Goal: Task Accomplishment & Management: Manage account settings

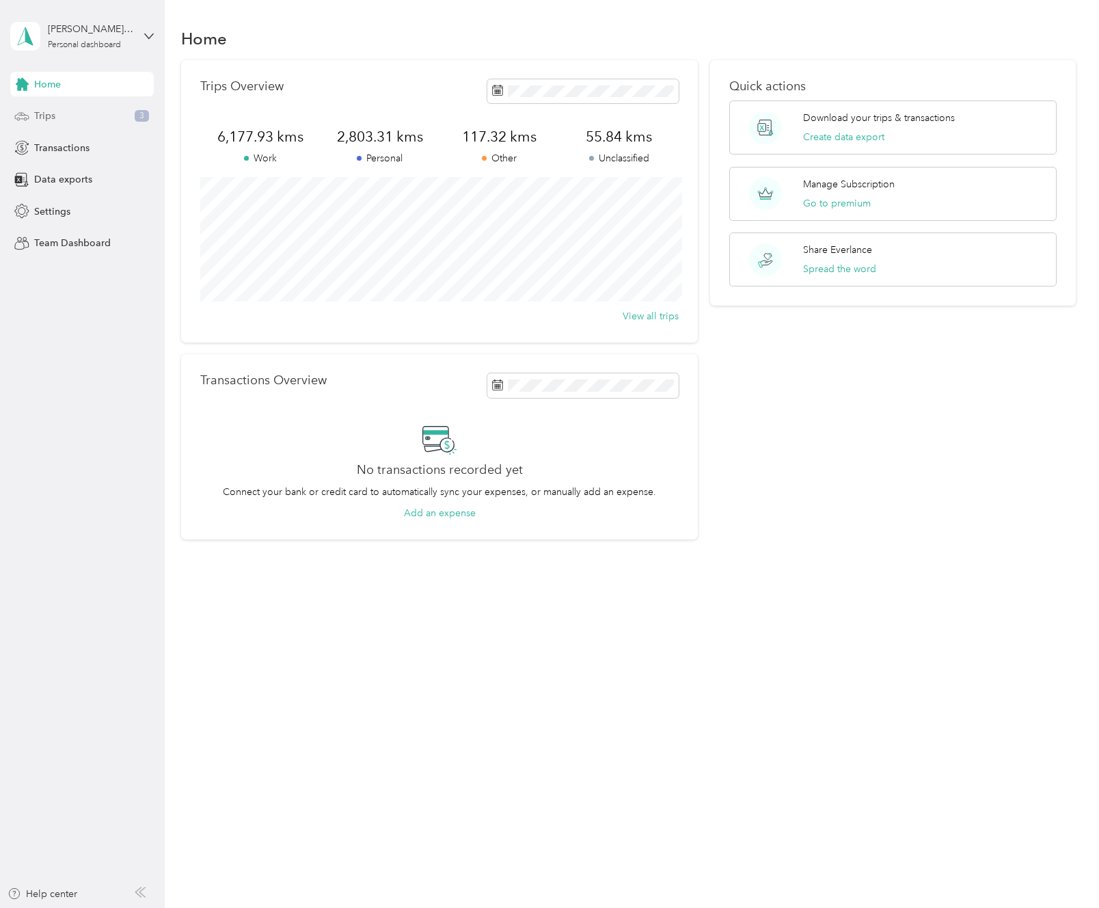
click at [120, 115] on div "Trips 3" at bounding box center [82, 116] width 144 height 25
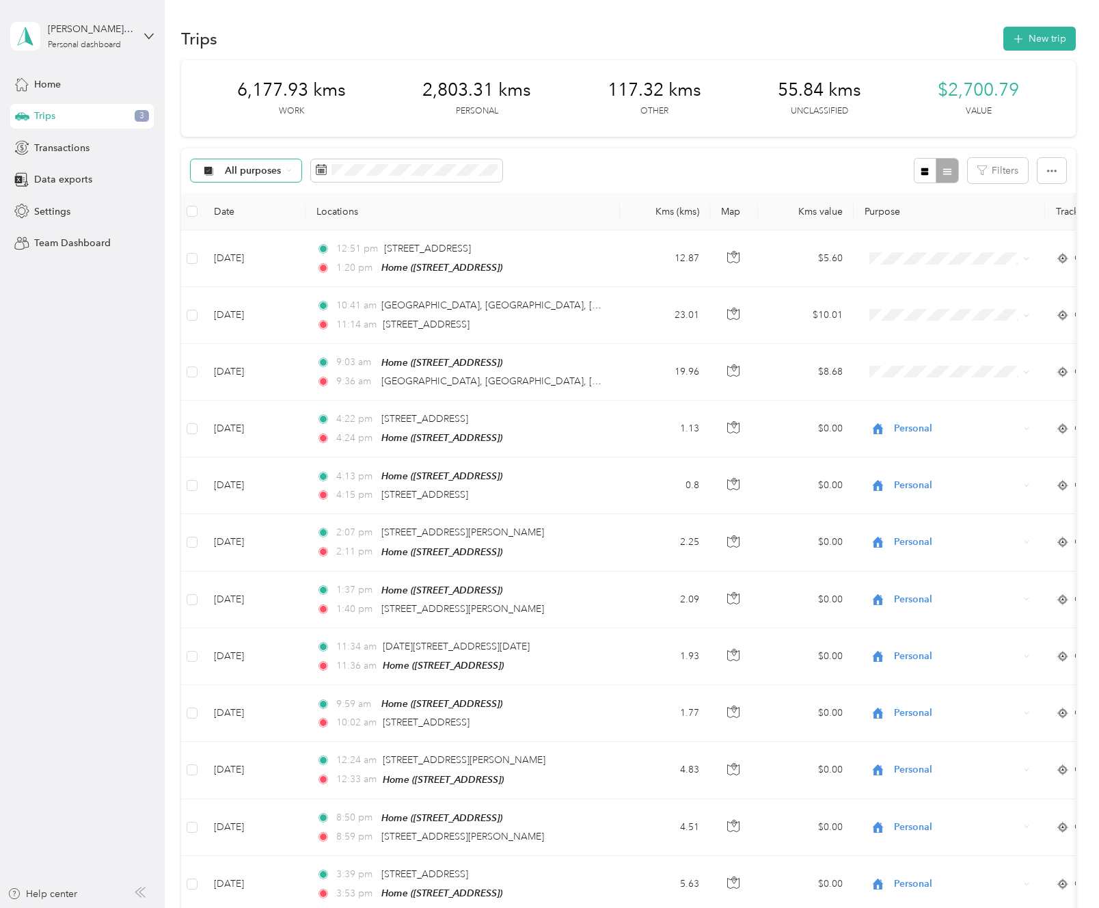
click at [269, 178] on div "All purposes" at bounding box center [246, 170] width 111 height 23
click at [256, 292] on li "Consultant" at bounding box center [245, 291] width 109 height 24
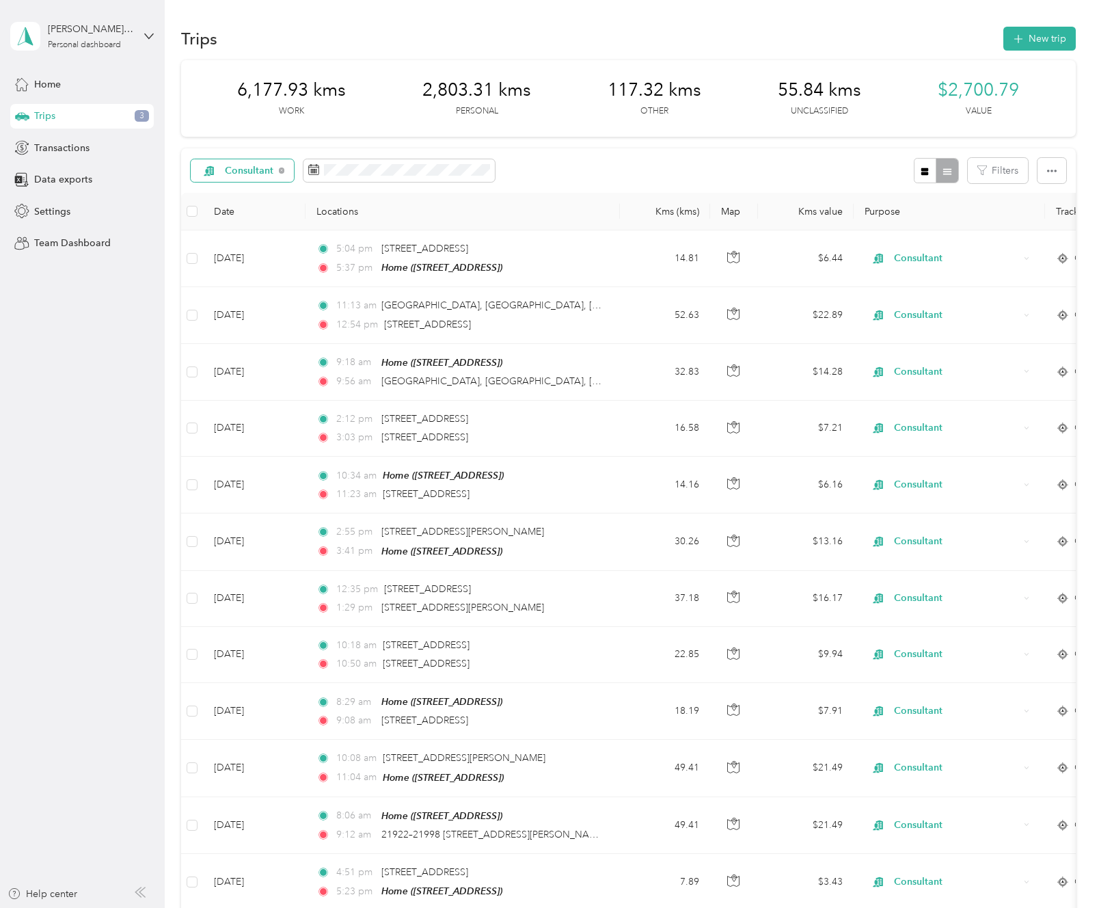
click at [250, 166] on span "Consultant" at bounding box center [249, 171] width 49 height 10
click at [261, 212] on span "Unclassified" at bounding box center [258, 219] width 66 height 14
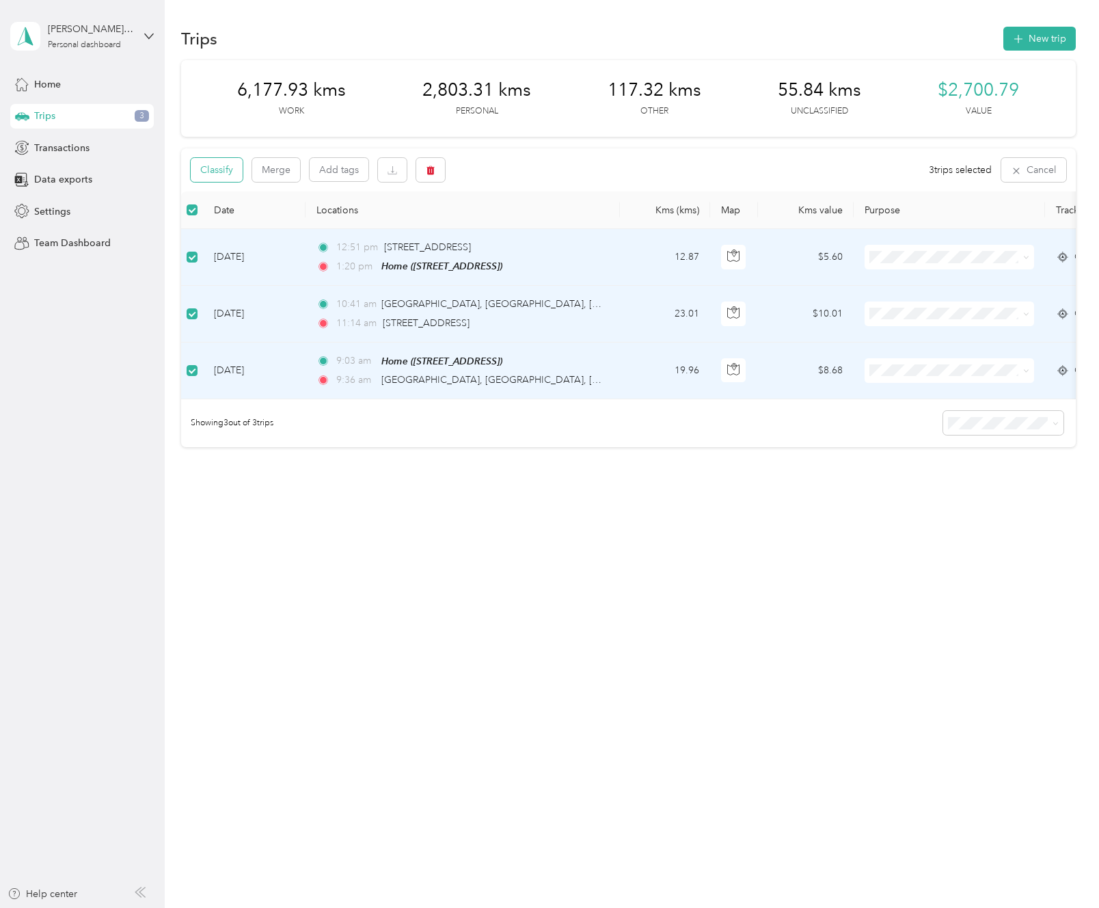
click at [226, 167] on button "Classify" at bounding box center [217, 170] width 52 height 24
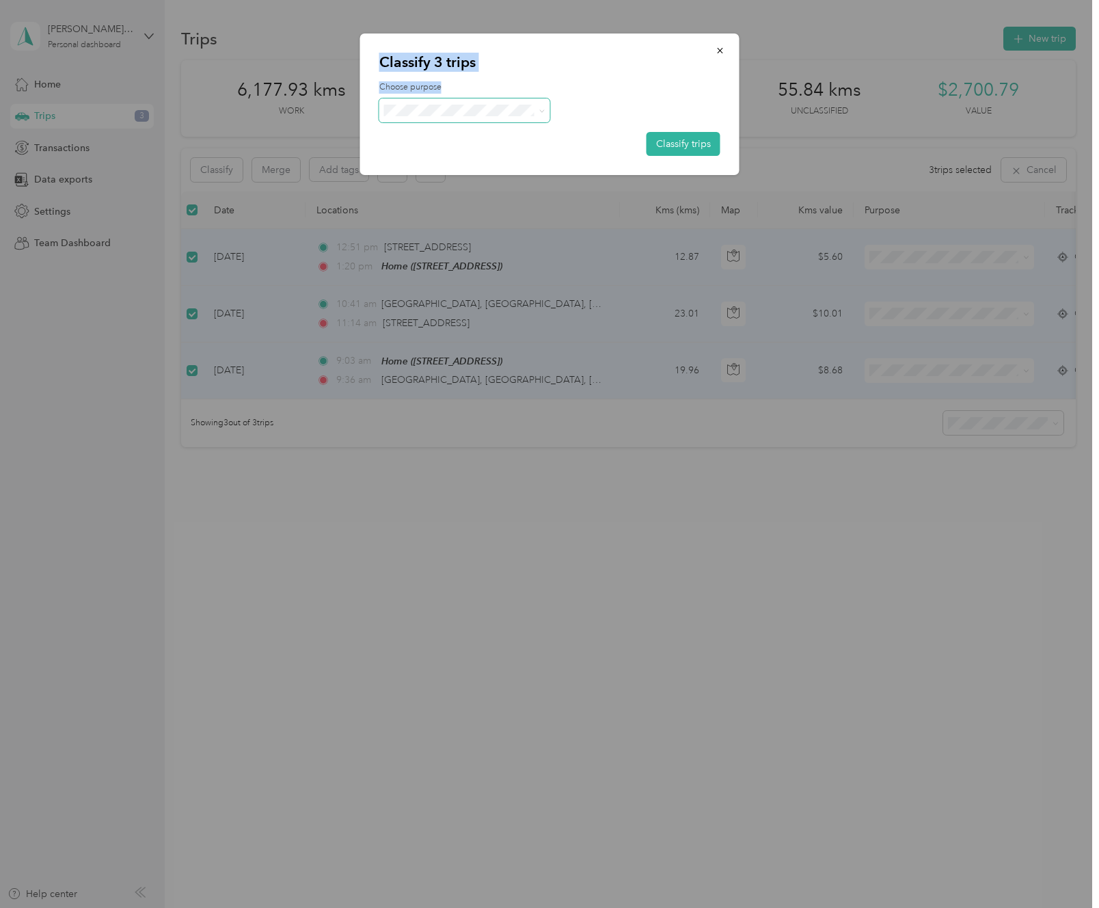
drag, startPoint x: 442, startPoint y: 194, endPoint x: 433, endPoint y: 98, distance: 96.8
click at [437, 177] on span "Consultant" at bounding box center [476, 178] width 127 height 14
click at [698, 143] on button "Classify trips" at bounding box center [684, 144] width 74 height 24
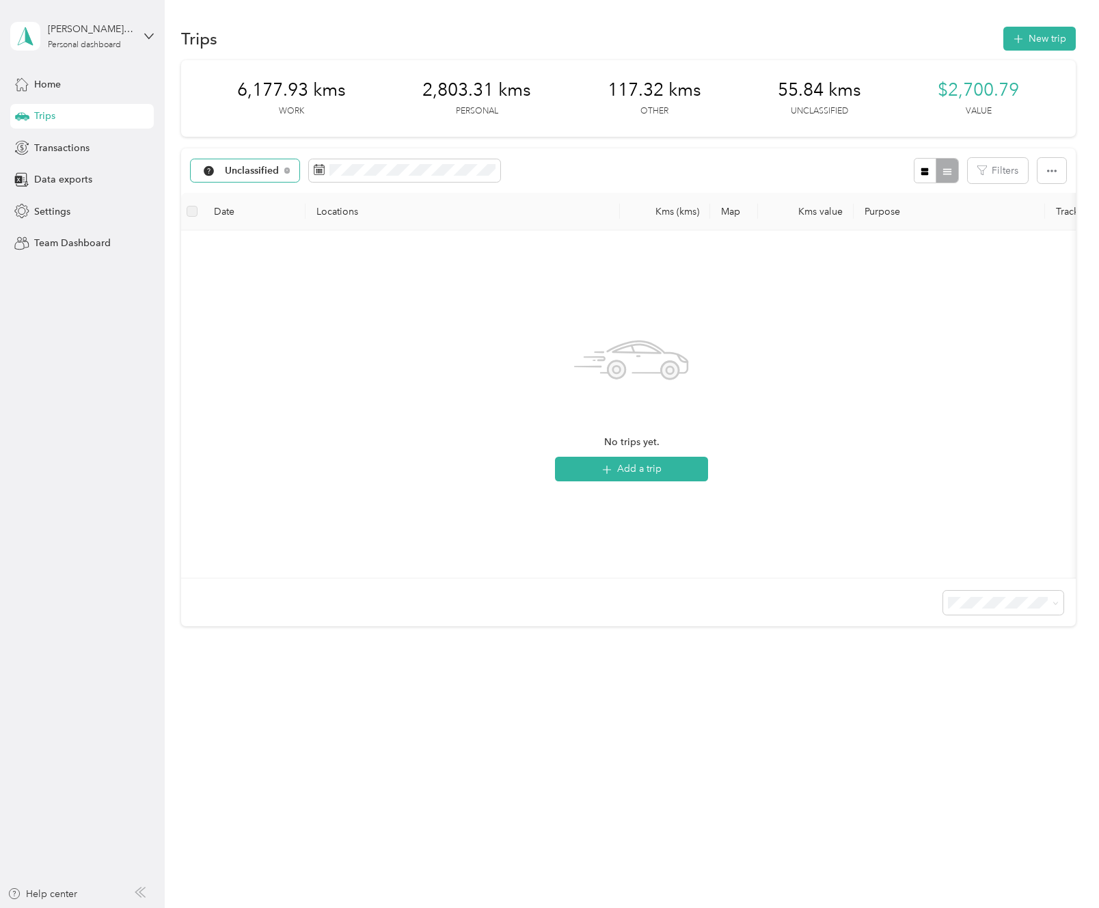
click at [290, 169] on div "Unclassified" at bounding box center [245, 170] width 109 height 23
click at [280, 284] on span "Consultant" at bounding box center [260, 291] width 71 height 14
